Goal: Information Seeking & Learning: Learn about a topic

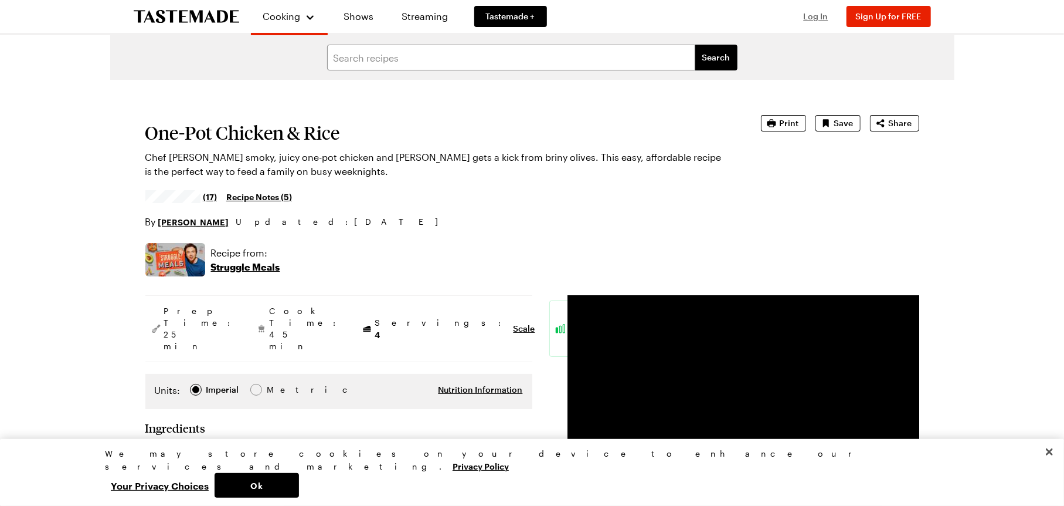
click at [816, 15] on span "Log In" at bounding box center [816, 16] width 25 height 10
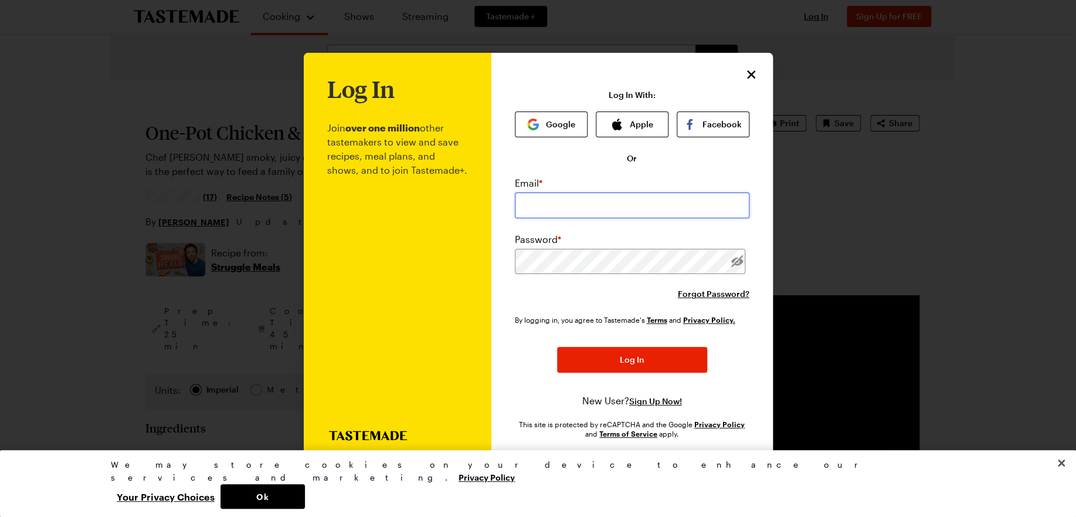
click at [554, 204] on input "email" at bounding box center [632, 205] width 235 height 26
type input "[EMAIL_ADDRESS][DOMAIN_NAME]"
click at [648, 361] on button "Log In" at bounding box center [632, 360] width 150 height 26
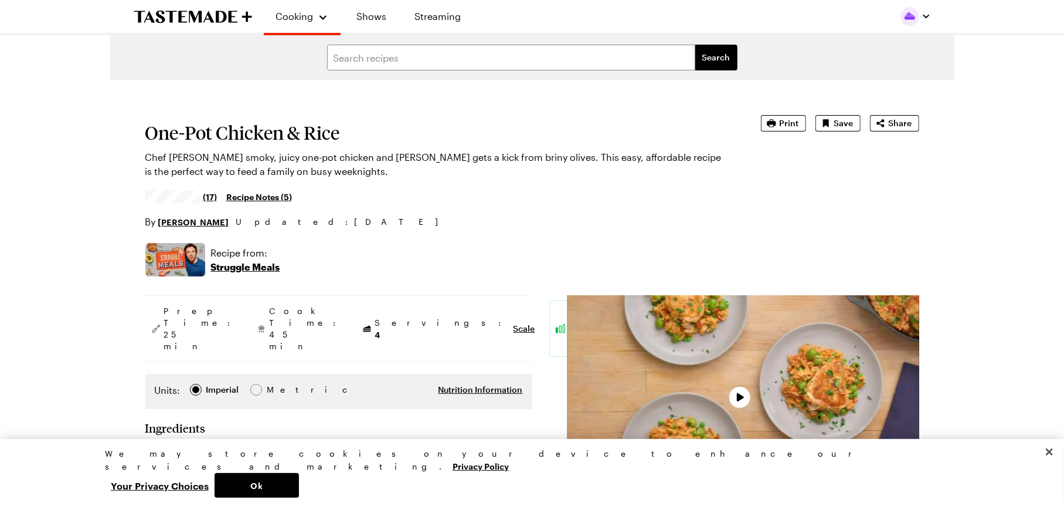
type textarea "x"
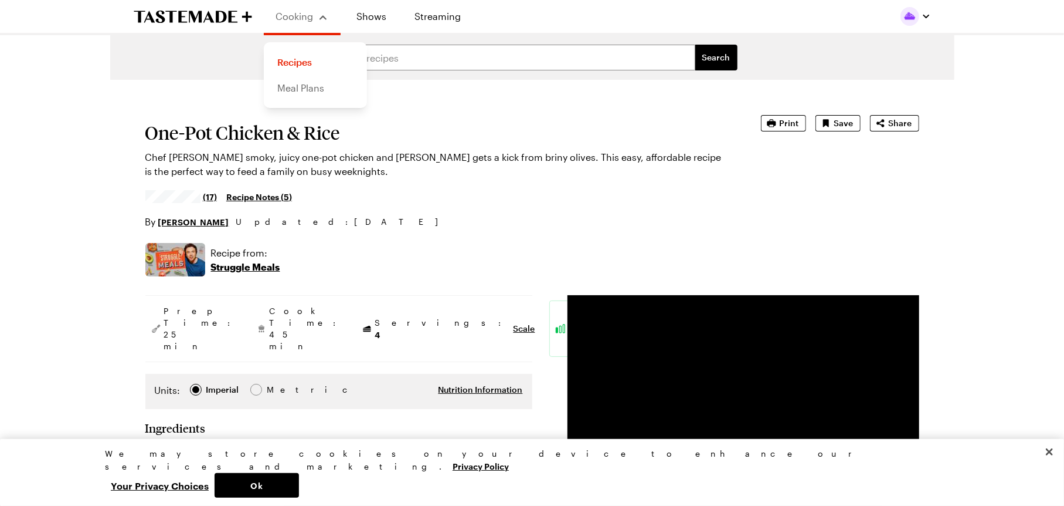
click at [309, 89] on link "Meal Plans" at bounding box center [315, 88] width 89 height 26
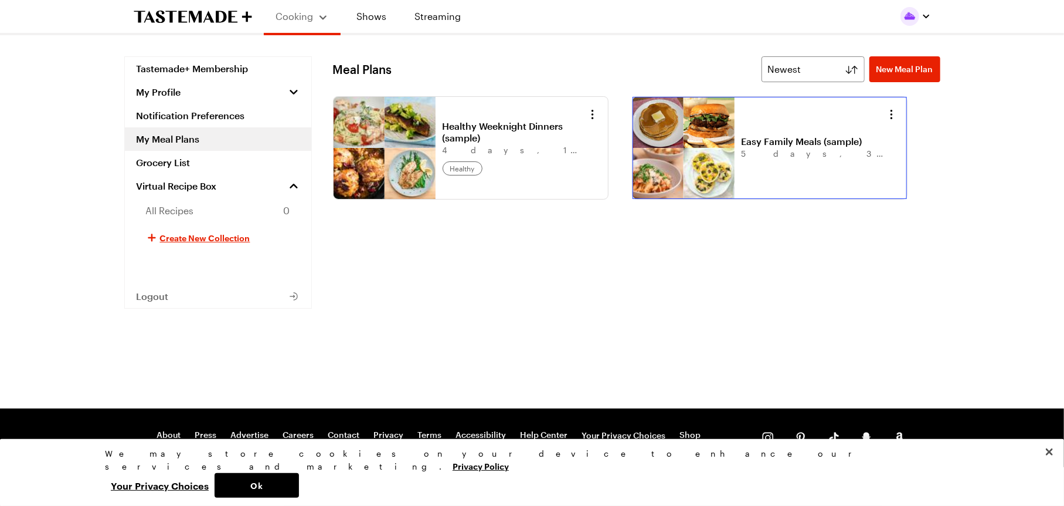
click at [771, 147] on link "Easy Family Meals (sample)" at bounding box center [814, 141] width 145 height 12
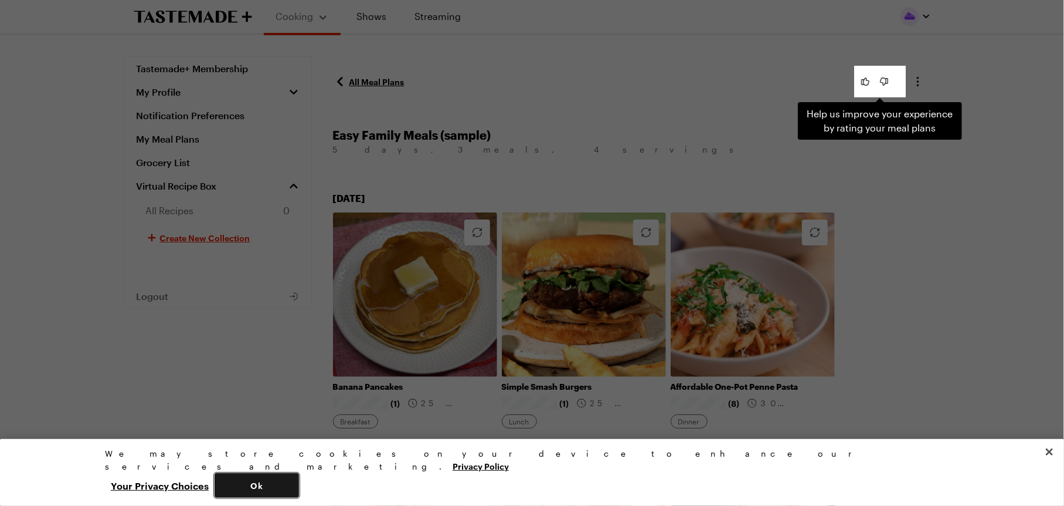
click at [299, 477] on button "Ok" at bounding box center [257, 485] width 84 height 25
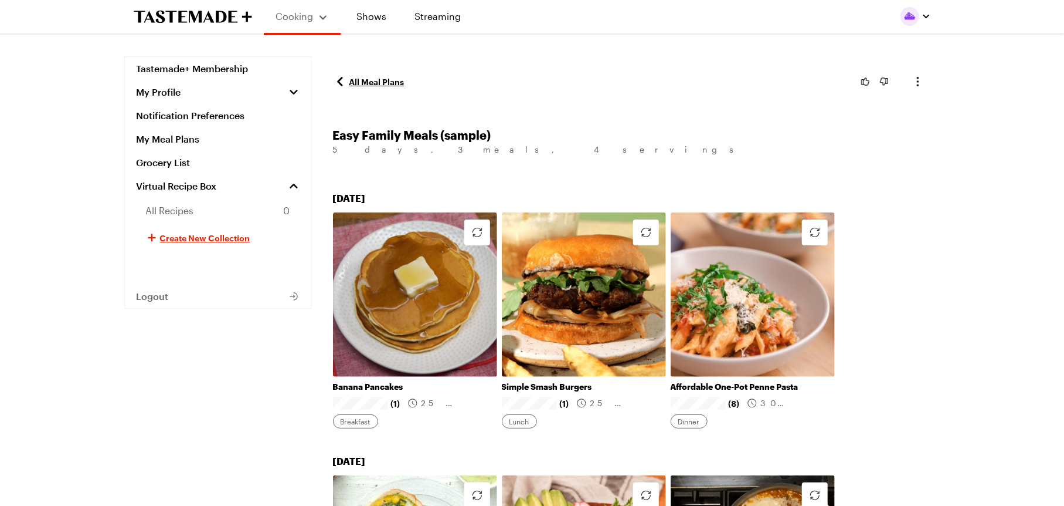
click at [199, 21] on icon "To Tastemade Home Page" at bounding box center [168, 17] width 68 height 12
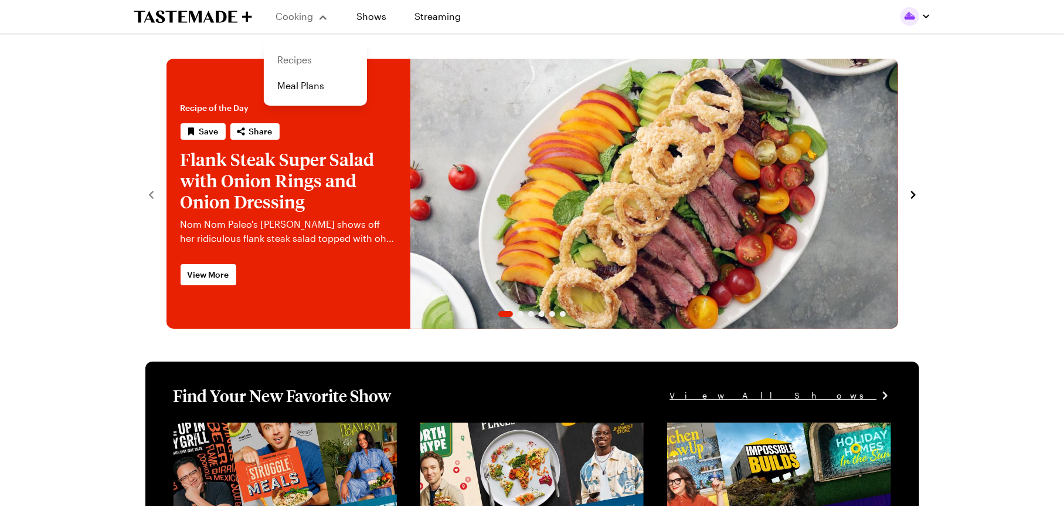
click at [319, 56] on link "Recipes" at bounding box center [315, 60] width 89 height 26
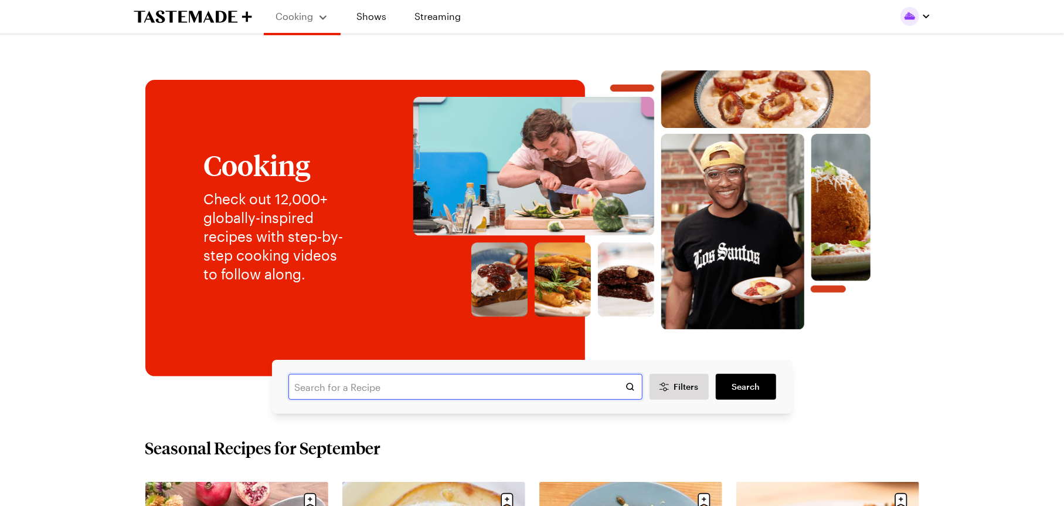
click at [386, 394] on input "text" at bounding box center [466, 387] width 354 height 26
type input "donuts"
click at [732, 385] on span "Search" at bounding box center [746, 387] width 28 height 12
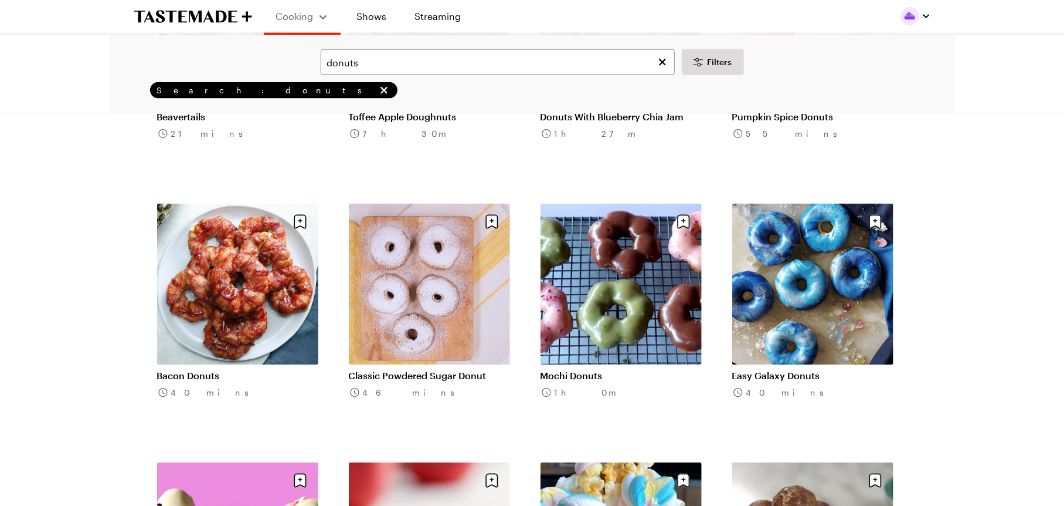
scroll to position [1099, 0]
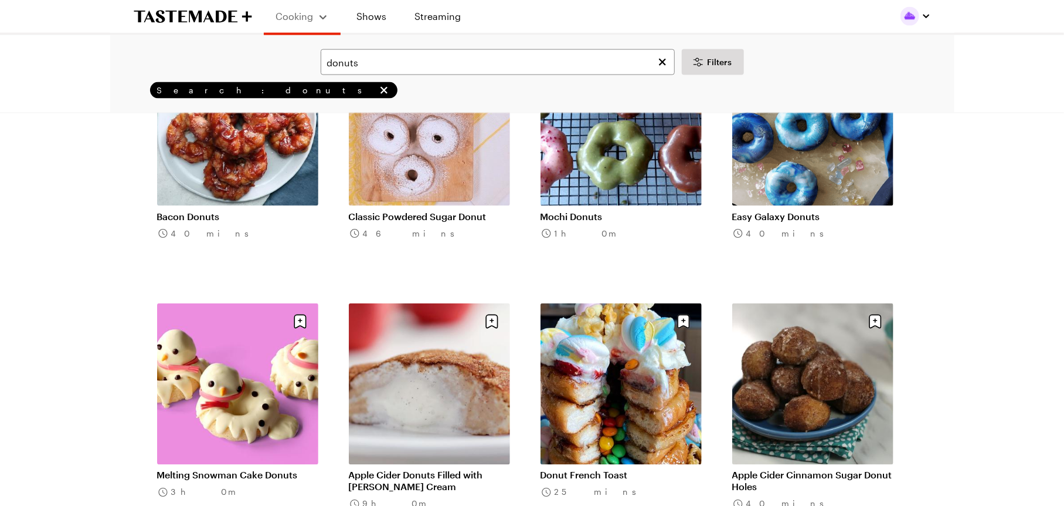
scroll to position [1026, 0]
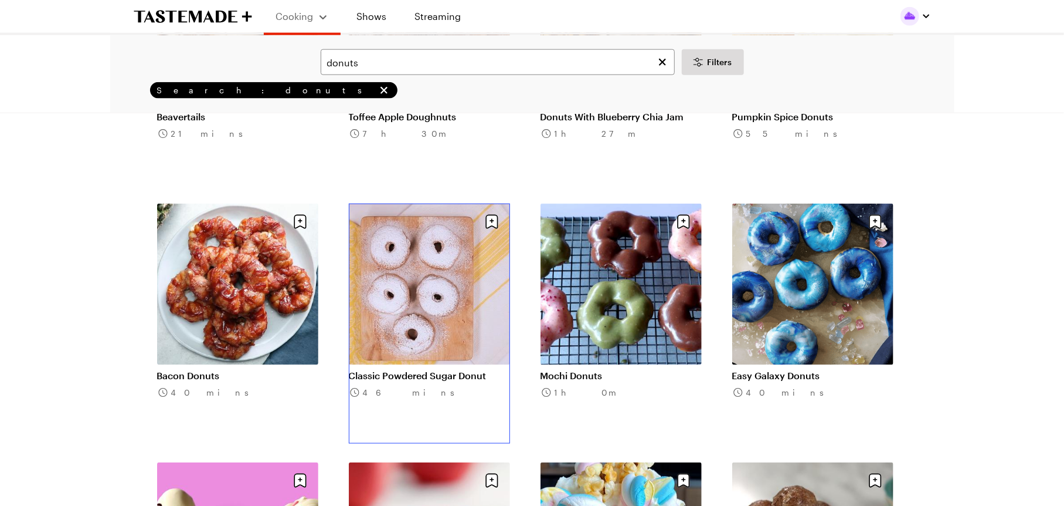
click at [432, 369] on link "Classic Powdered Sugar Donut" at bounding box center [429, 375] width 161 height 12
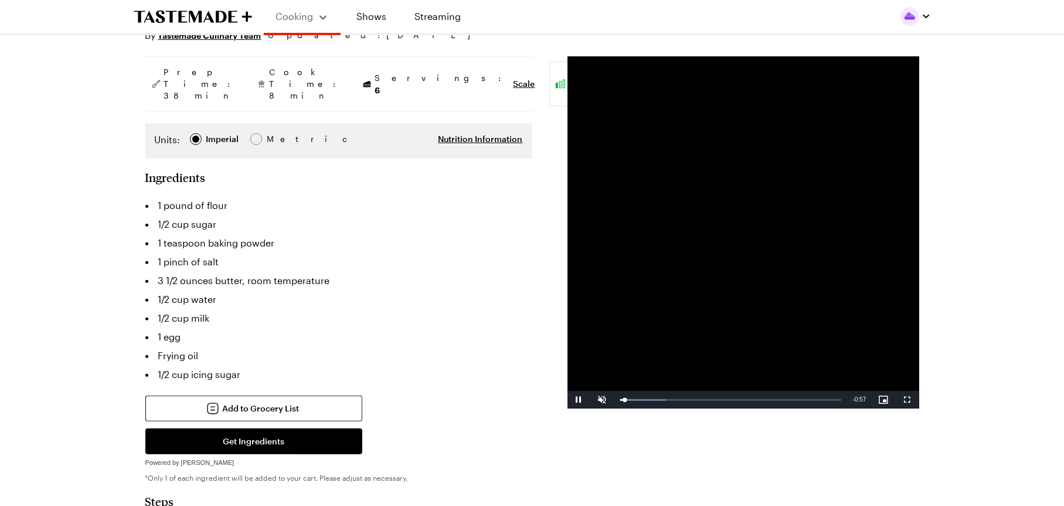
scroll to position [146, 0]
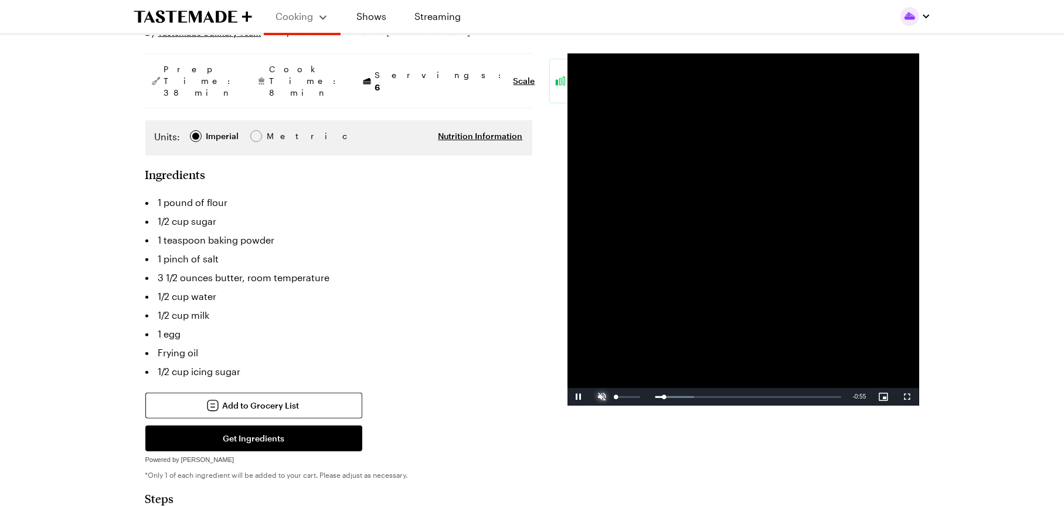
click at [609, 396] on span "Video Player" at bounding box center [602, 396] width 23 height 0
click at [907, 396] on span "Video Player" at bounding box center [907, 396] width 23 height 0
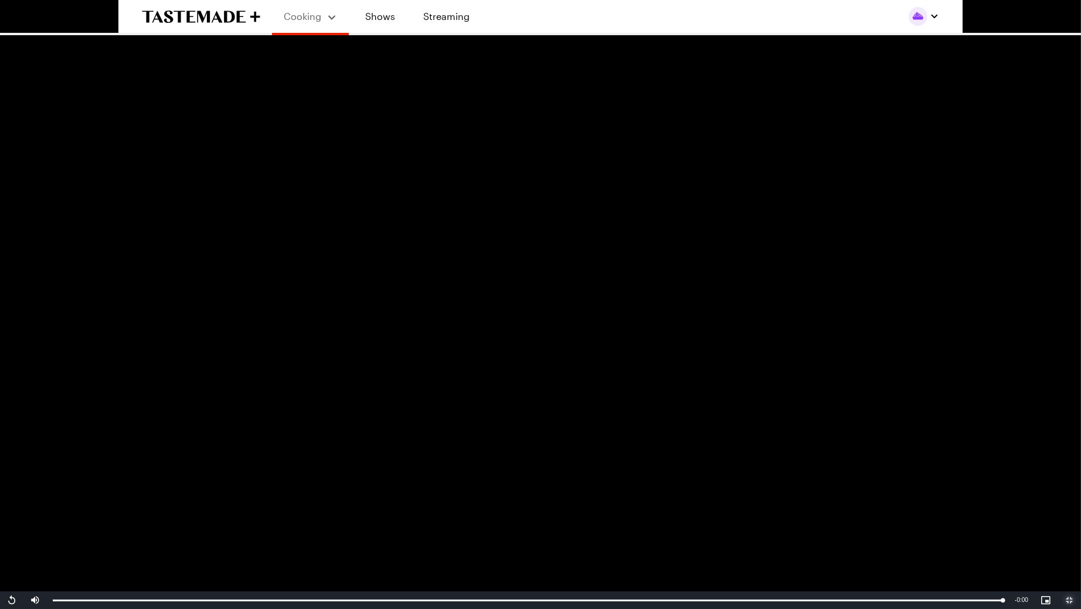
click at [1064, 505] on span "Video Player" at bounding box center [1069, 600] width 23 height 0
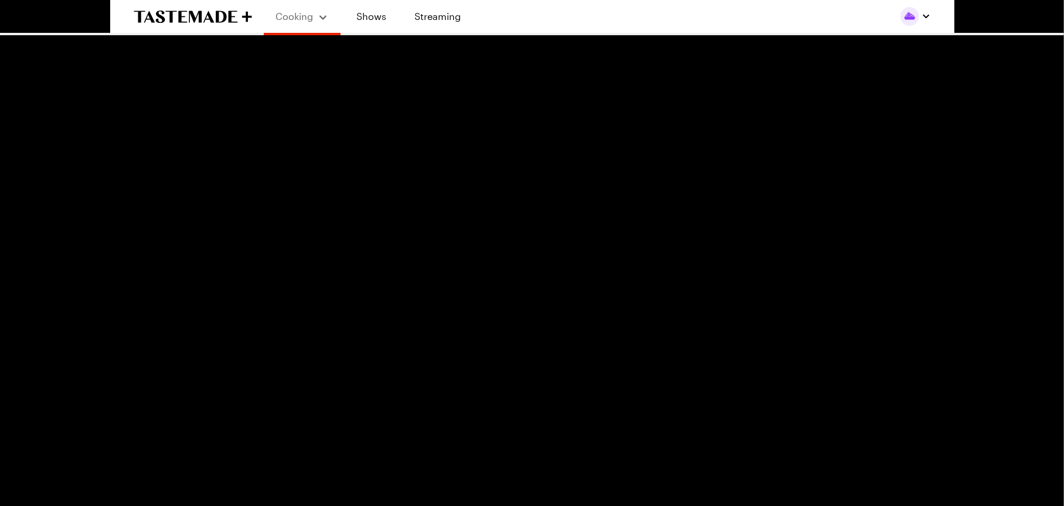
scroll to position [0, 0]
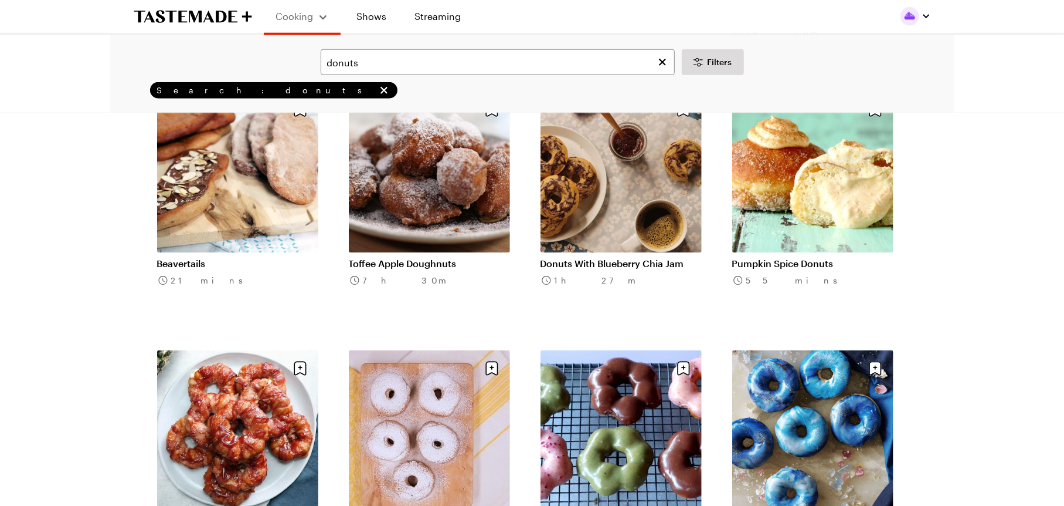
scroll to position [1099, 0]
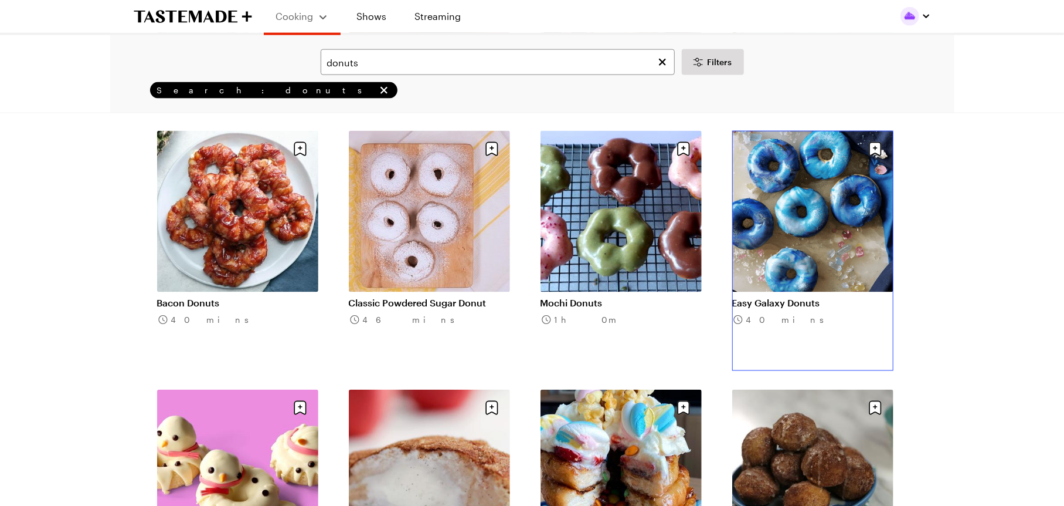
click at [825, 297] on link "Easy Galaxy Donuts" at bounding box center [813, 303] width 161 height 12
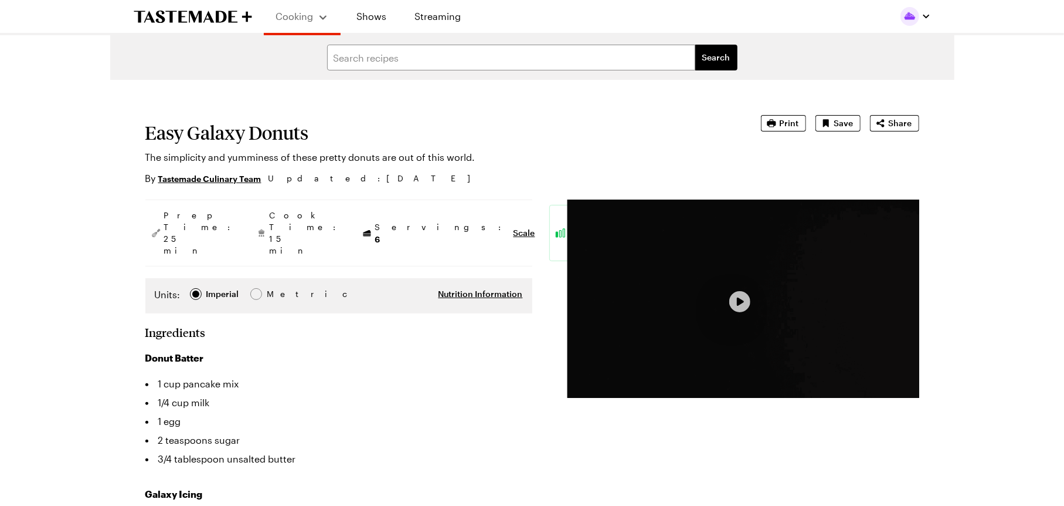
click at [745, 304] on button "Play Video" at bounding box center [740, 301] width 21 height 21
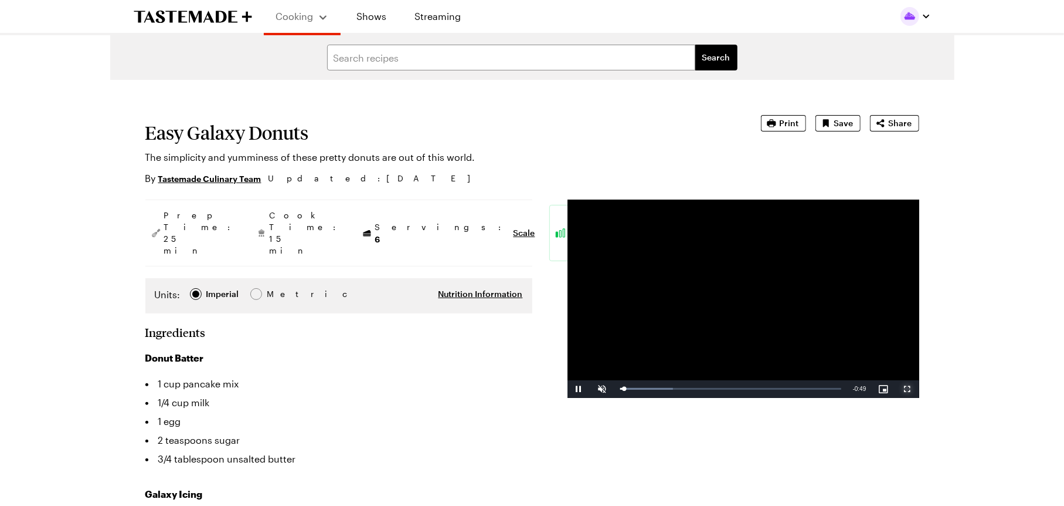
click at [903, 389] on span "Video Player" at bounding box center [907, 389] width 23 height 0
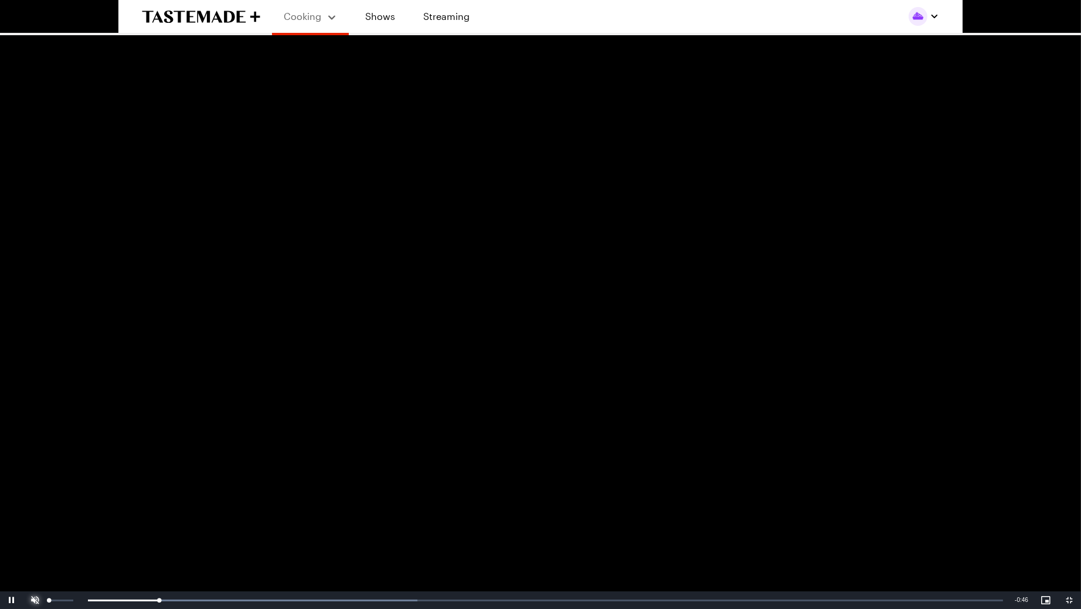
click at [32, 505] on span "Video Player" at bounding box center [34, 600] width 23 height 0
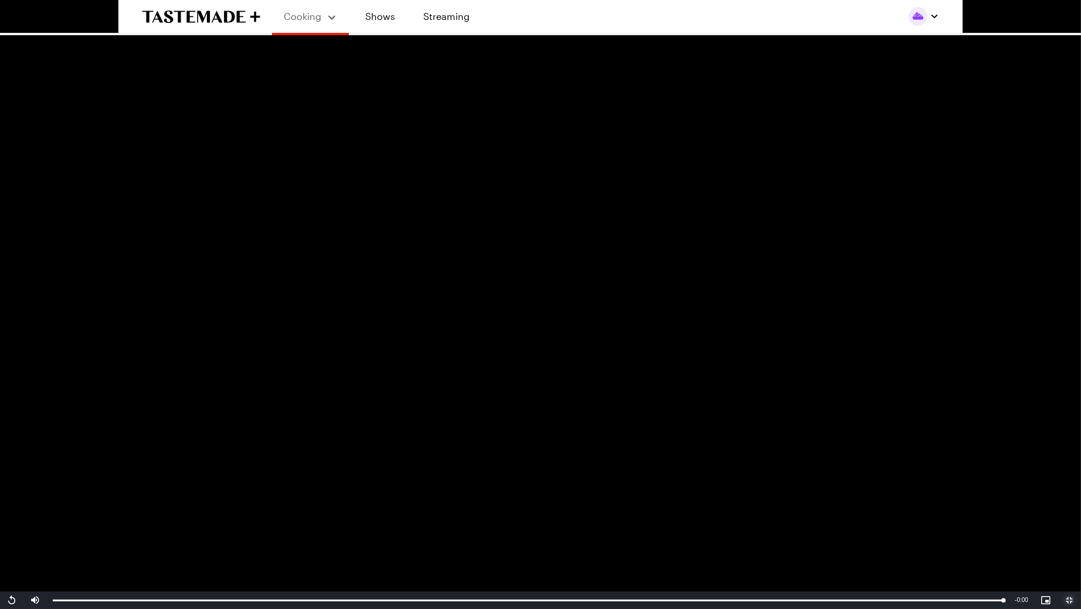
click at [1064, 505] on span "Video Player" at bounding box center [1069, 600] width 23 height 0
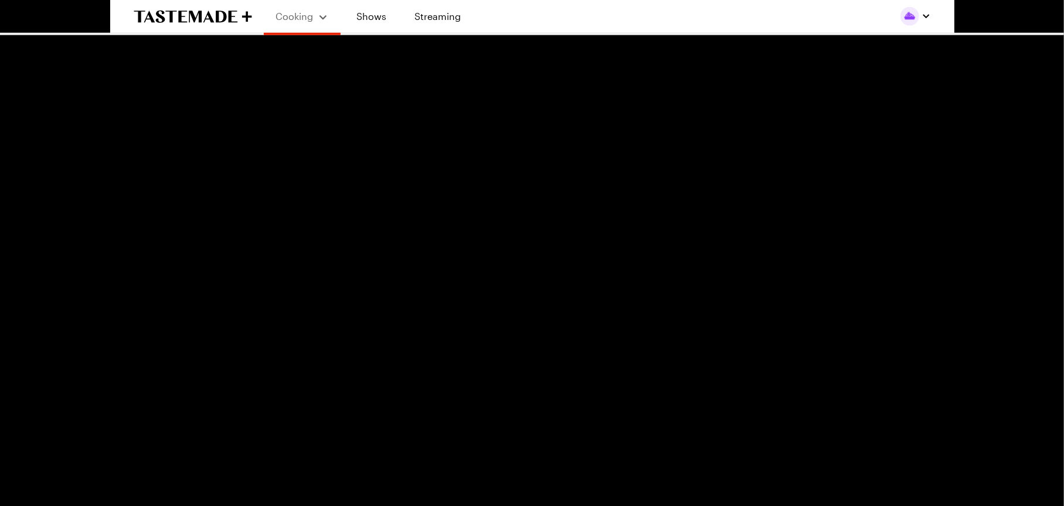
scroll to position [806, 0]
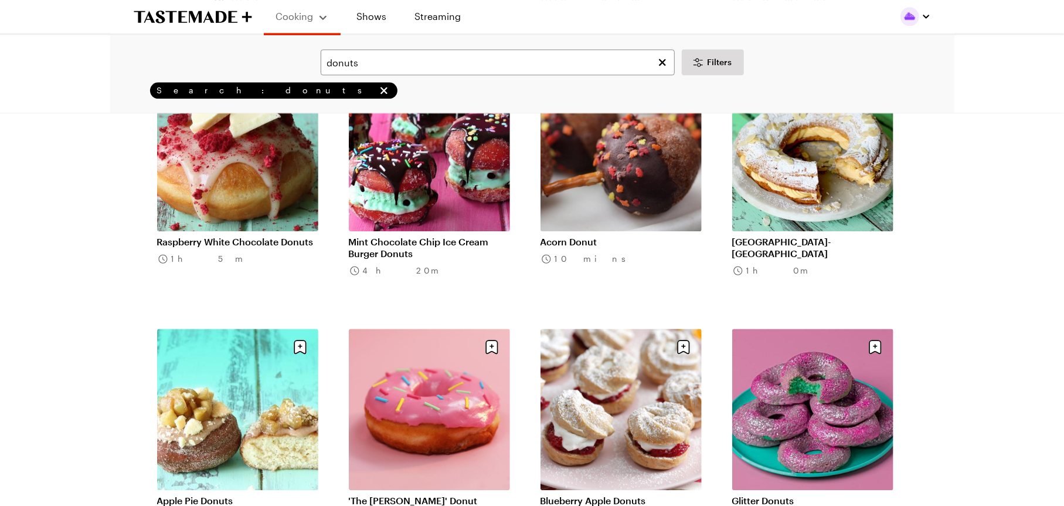
scroll to position [2053, 0]
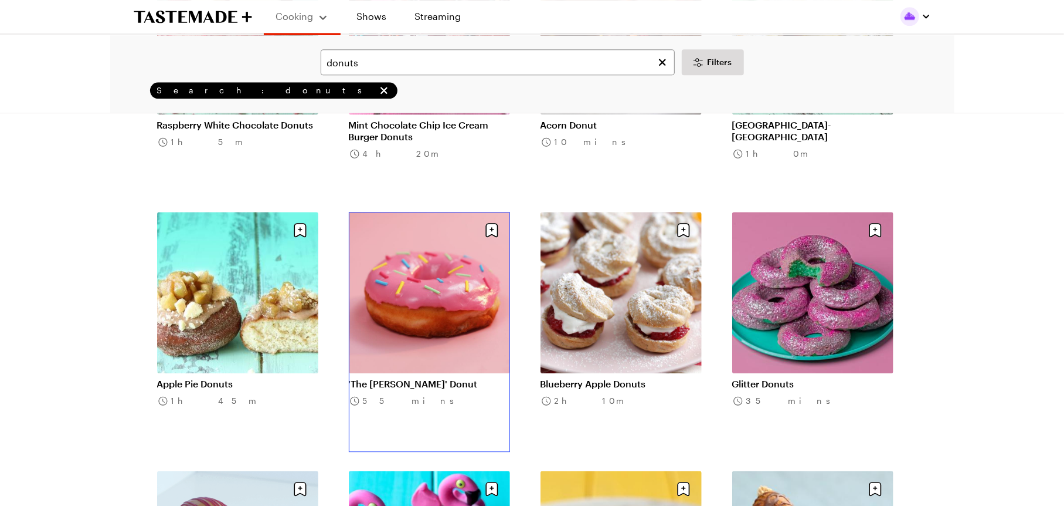
click at [431, 378] on link "'The [PERSON_NAME]' Donut" at bounding box center [429, 384] width 161 height 12
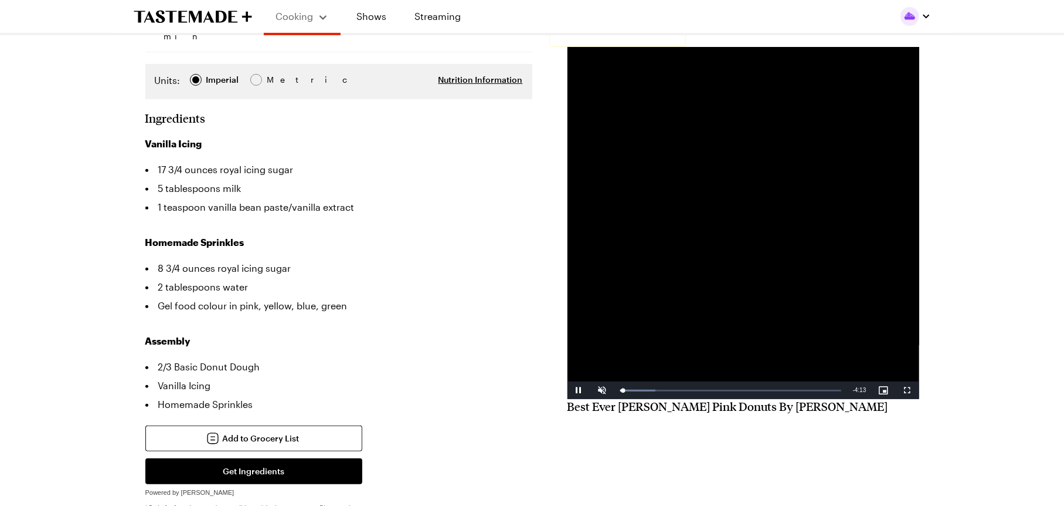
scroll to position [220, 0]
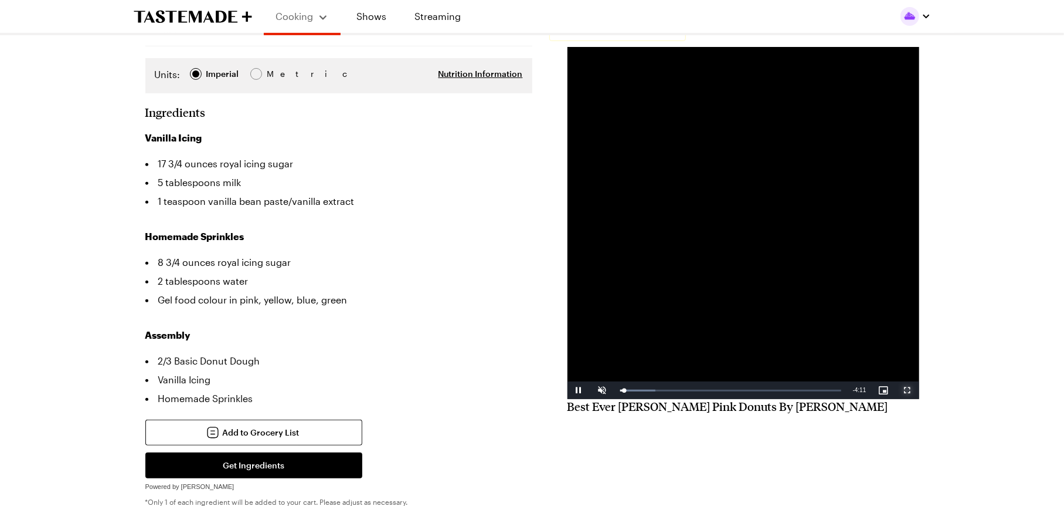
click at [910, 390] on span "Video Player" at bounding box center [907, 390] width 23 height 0
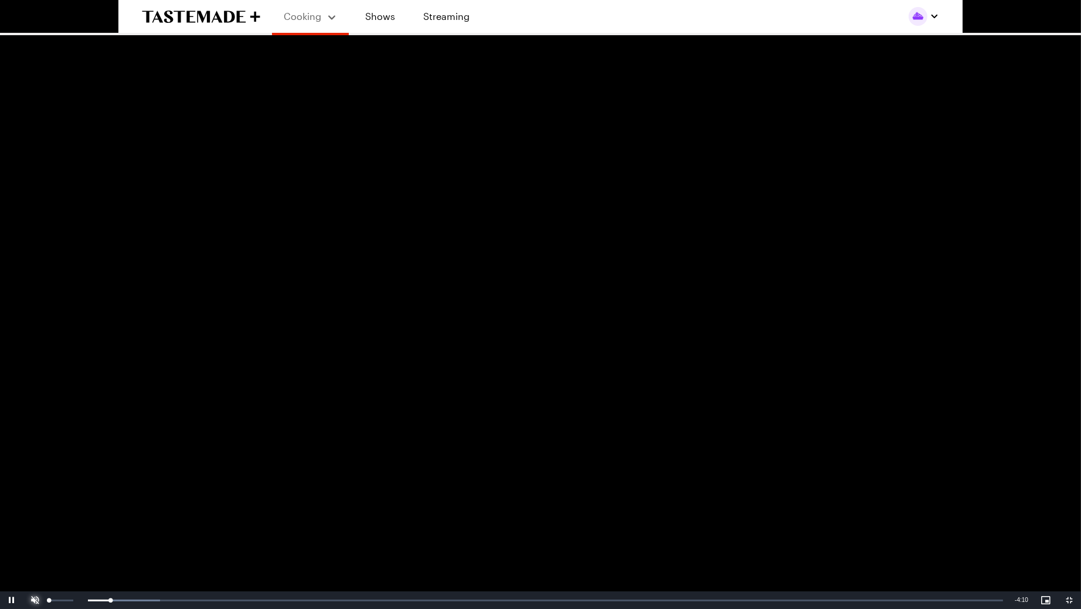
click at [32, 505] on span "Video Player" at bounding box center [34, 600] width 23 height 0
click at [345, 337] on video "Video Player" at bounding box center [540, 304] width 1081 height 609
click at [15, 505] on span "Video Player" at bounding box center [11, 600] width 23 height 0
drag, startPoint x: 15, startPoint y: 598, endPoint x: 76, endPoint y: 428, distance: 180.1
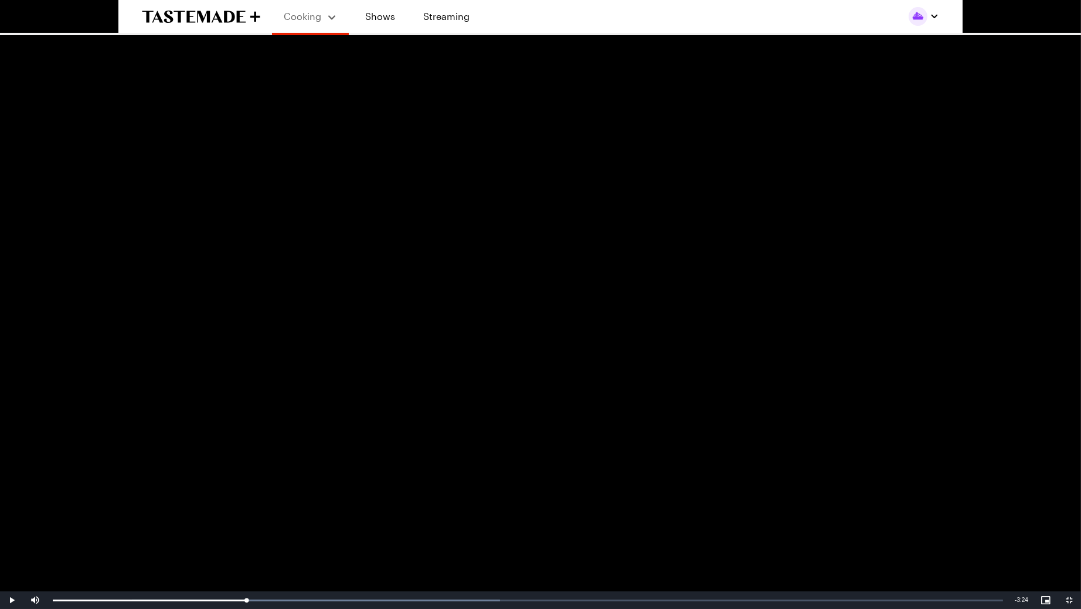
click at [84, 426] on video "Video Player" at bounding box center [540, 304] width 1081 height 609
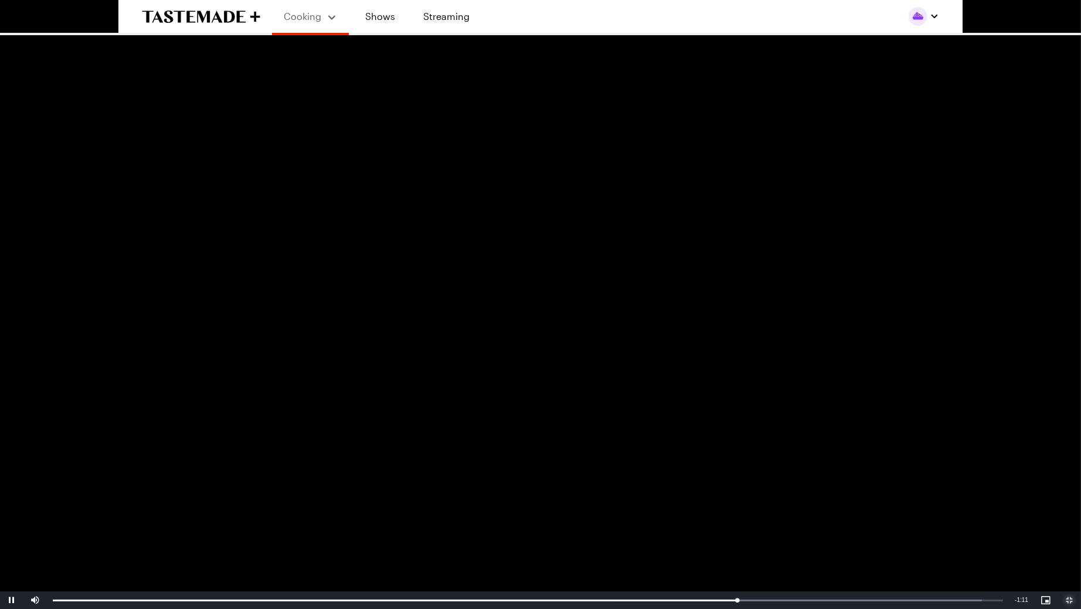
click at [1064, 505] on span "Video Player" at bounding box center [1069, 600] width 23 height 0
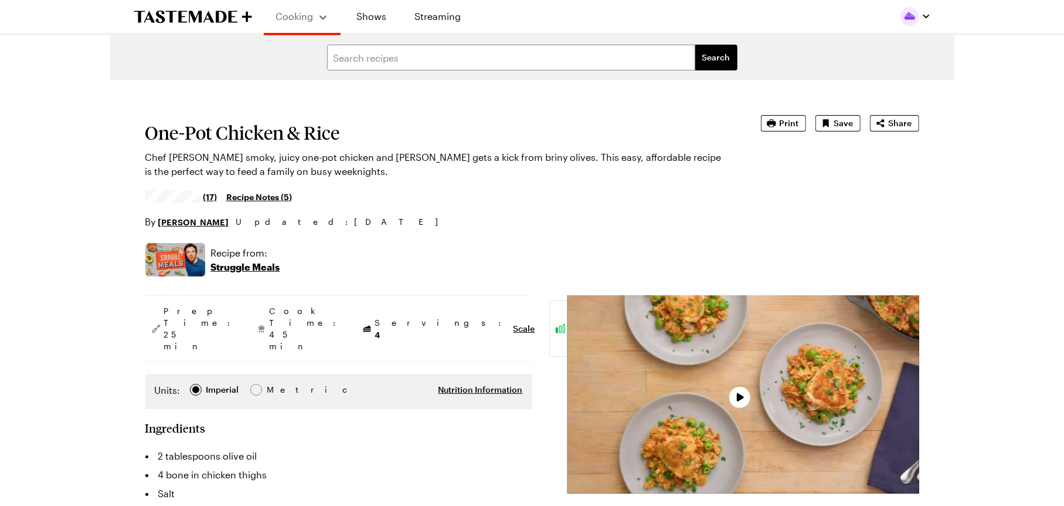
type textarea "x"
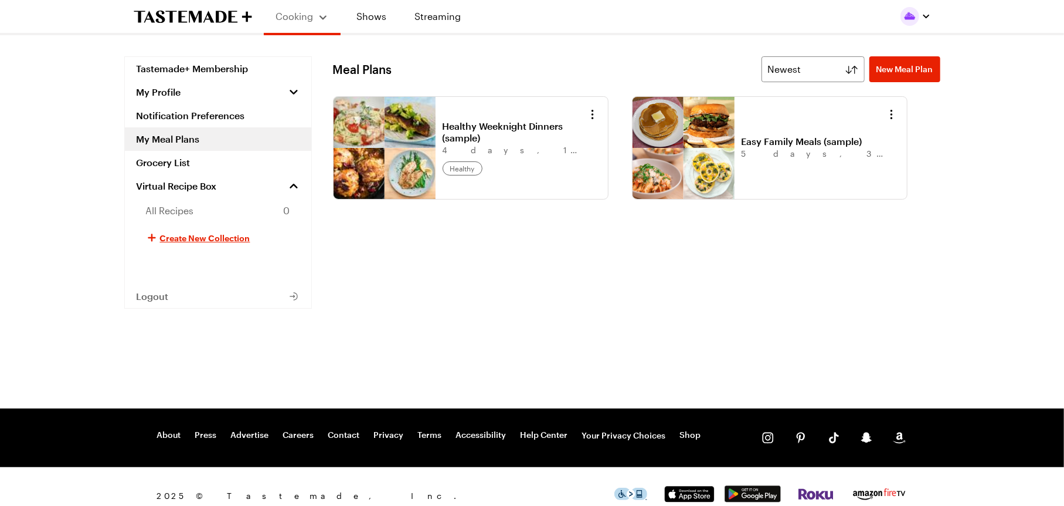
scroll to position [18, 0]
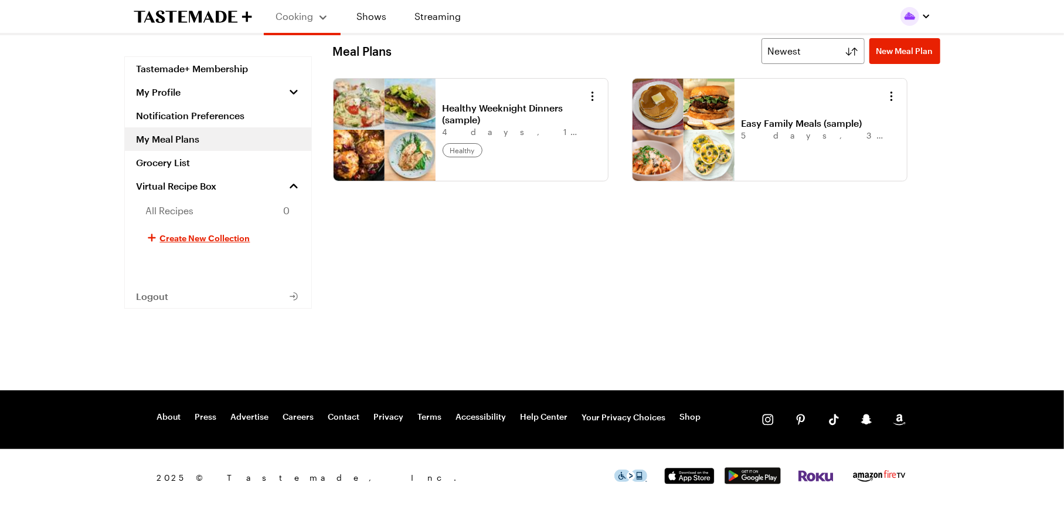
scroll to position [220, 0]
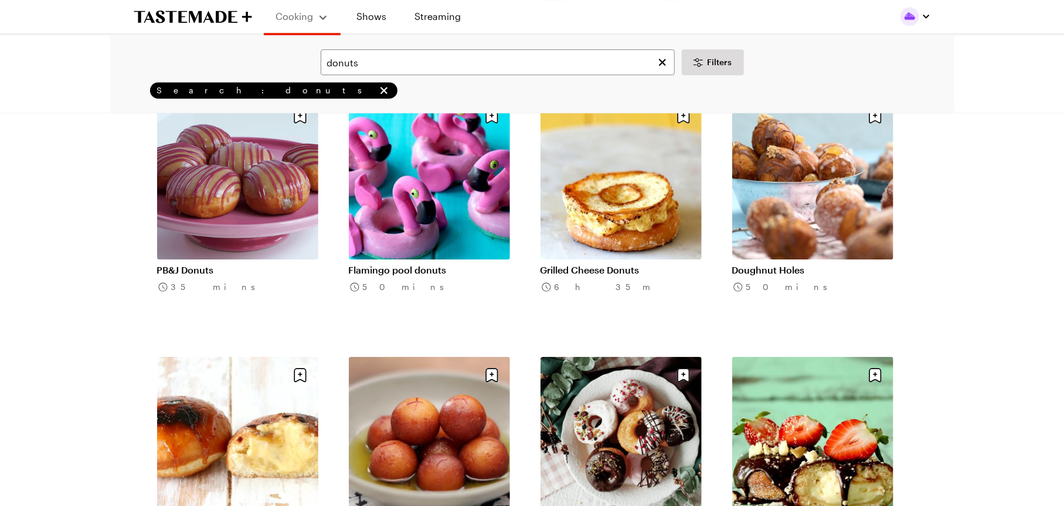
scroll to position [2639, 0]
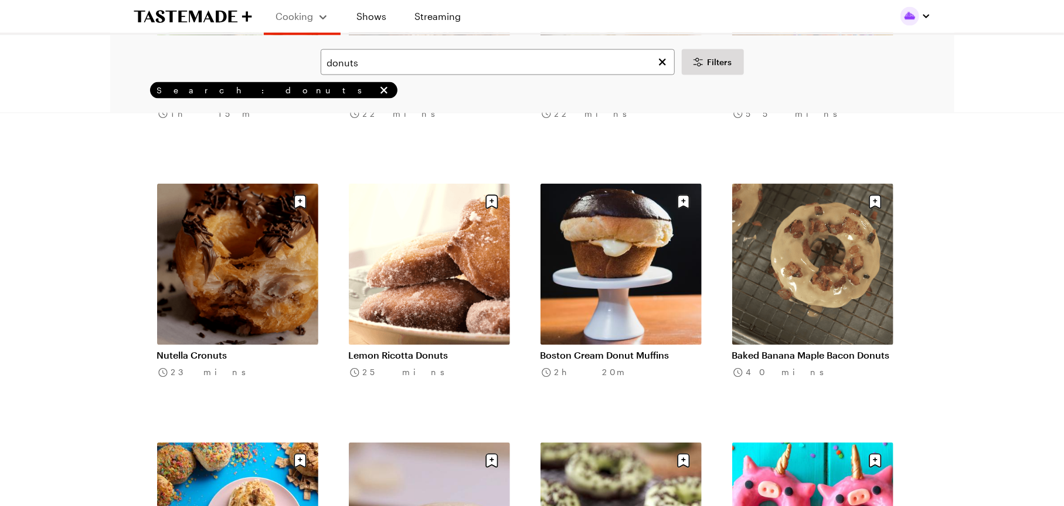
scroll to position [4179, 0]
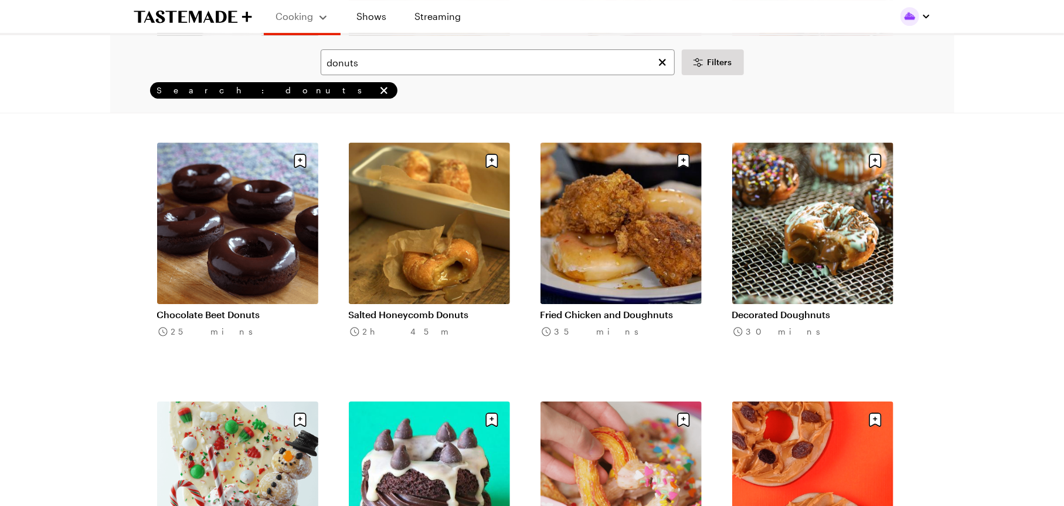
scroll to position [5572, 0]
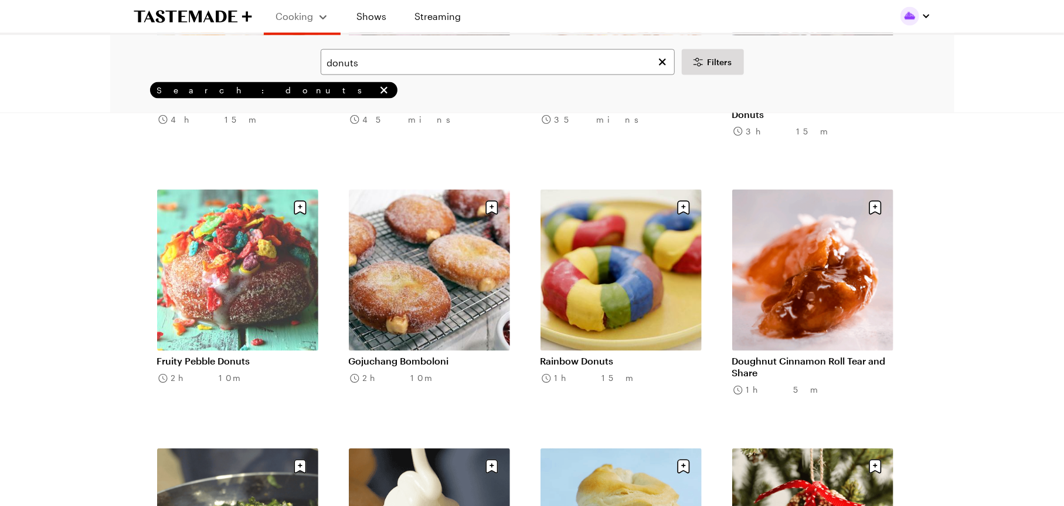
scroll to position [7258, 0]
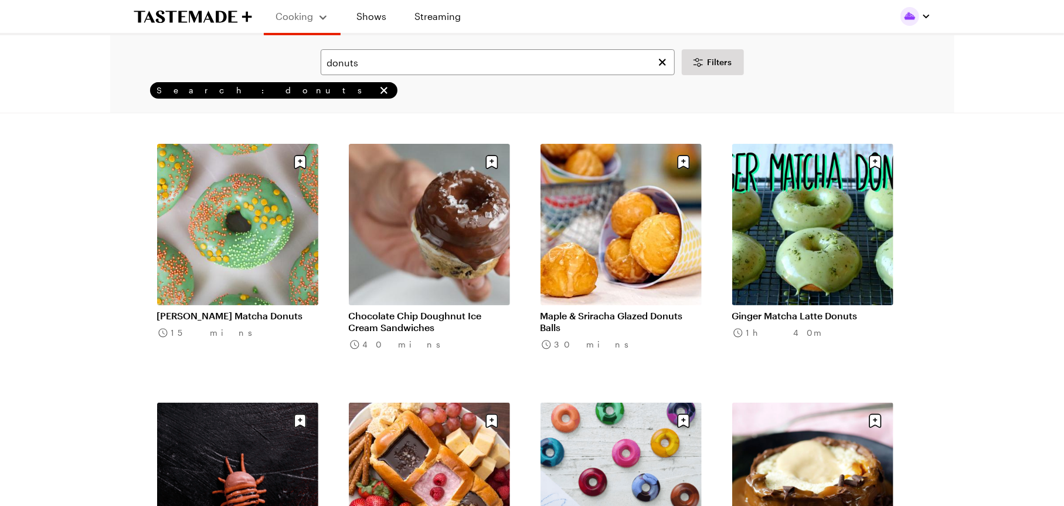
scroll to position [8870, 0]
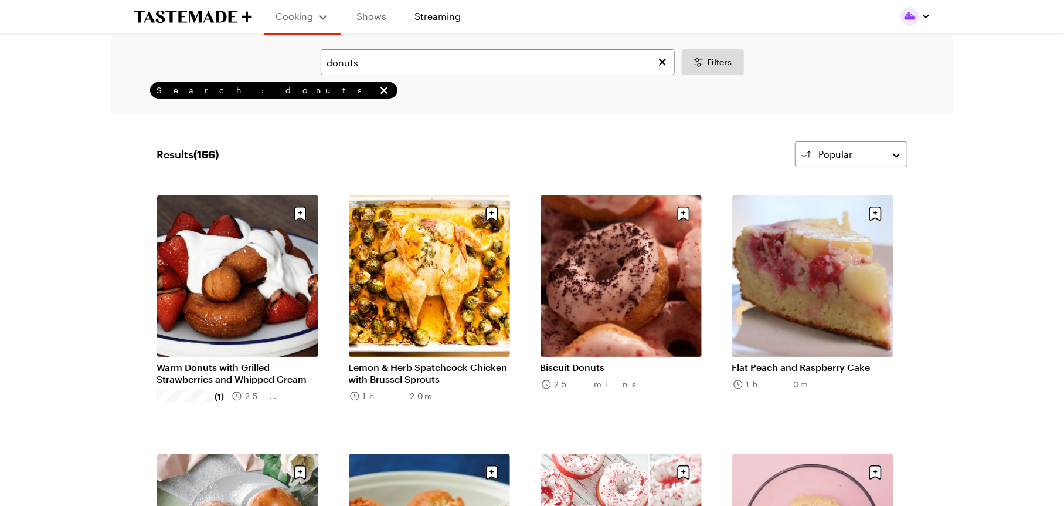
click at [374, 15] on link "Shows" at bounding box center [371, 16] width 53 height 33
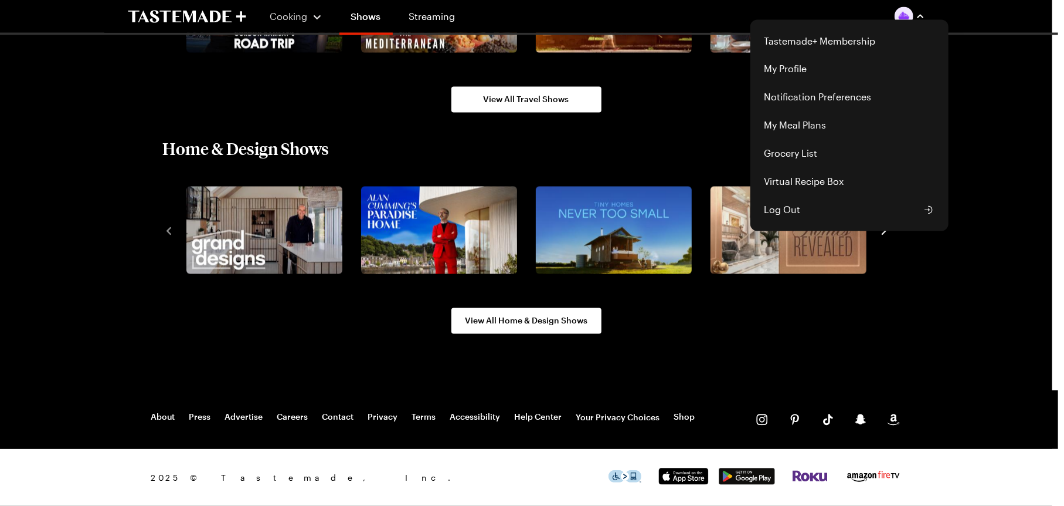
scroll to position [1413, 0]
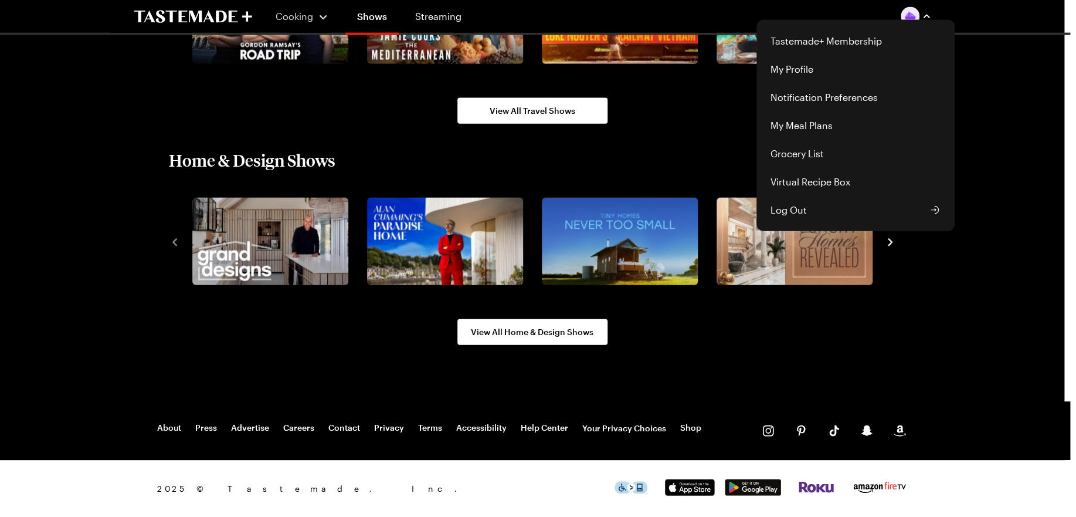
click at [921, 22] on div "Tastemade+ Membership My Profile Notification Preferences My Meal Plans Grocery…" at bounding box center [916, 16] width 30 height 19
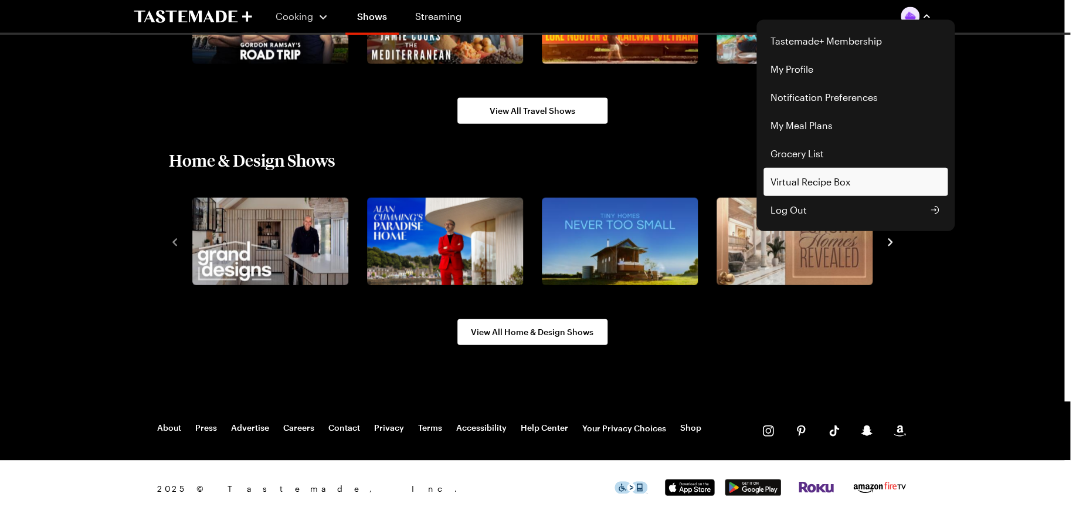
click at [829, 191] on link "Virtual Recipe Box" at bounding box center [856, 182] width 184 height 28
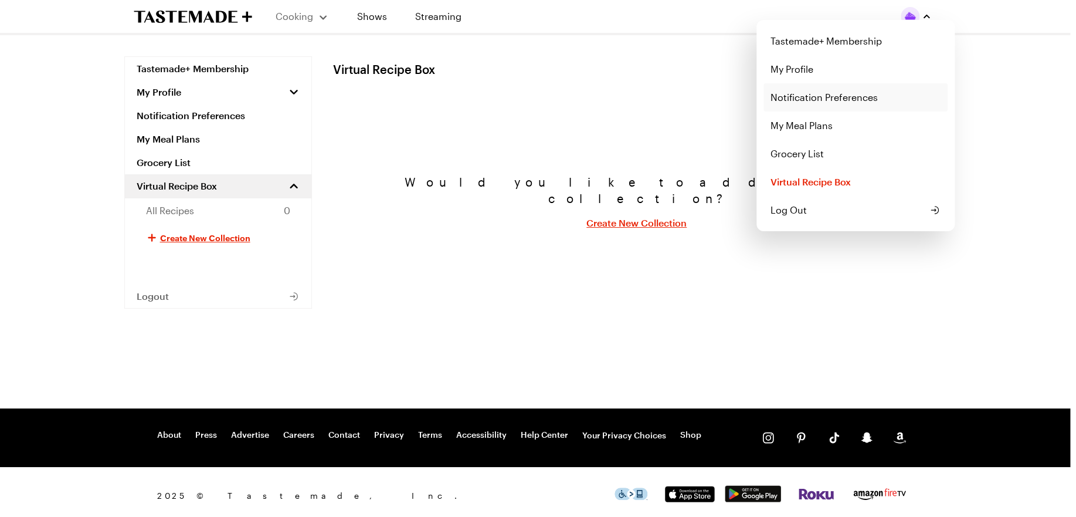
click at [828, 94] on link "Notification Preferences" at bounding box center [856, 97] width 184 height 28
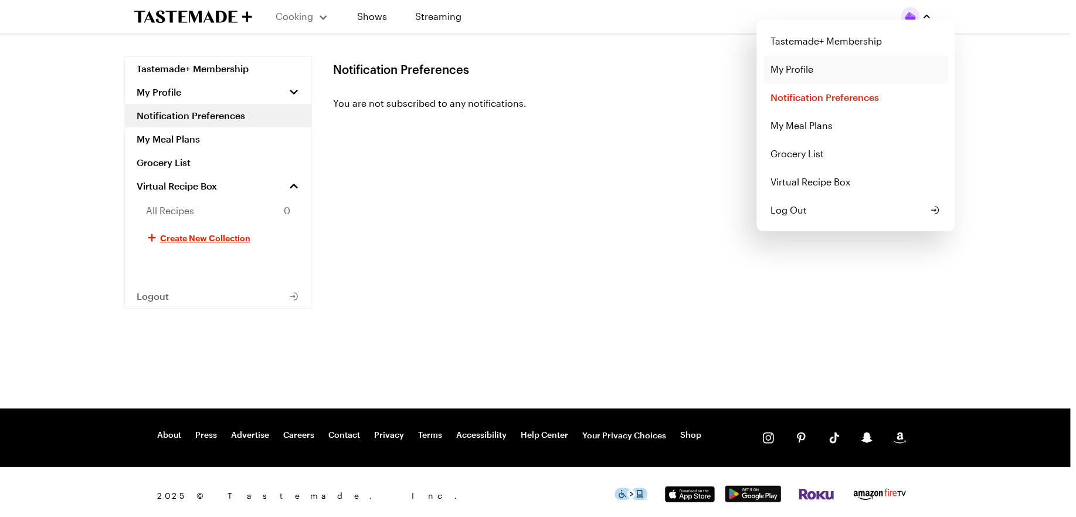
click at [815, 77] on link "My Profile" at bounding box center [856, 69] width 184 height 28
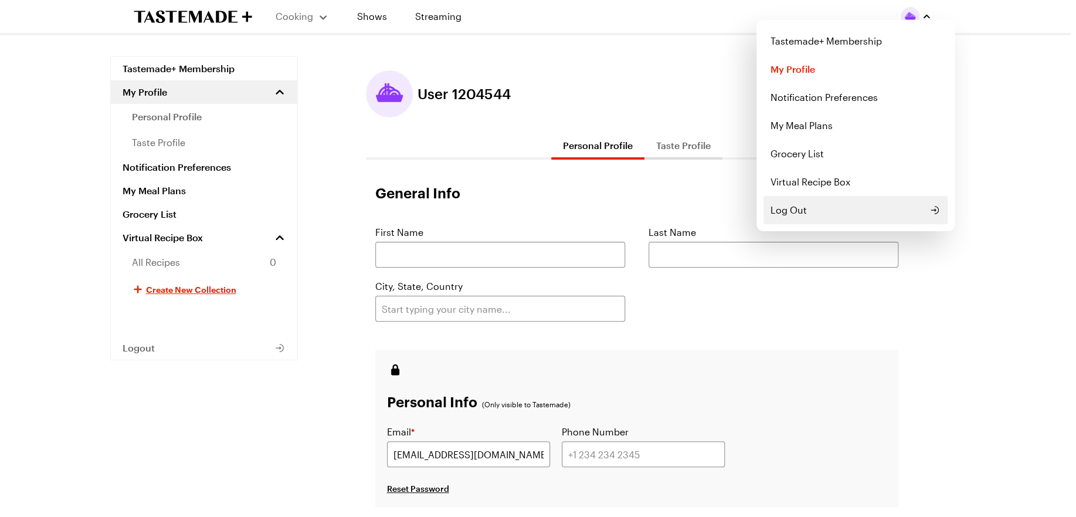
click at [793, 203] on span "Log Out" at bounding box center [789, 210] width 36 height 14
